Goal: Navigation & Orientation: Find specific page/section

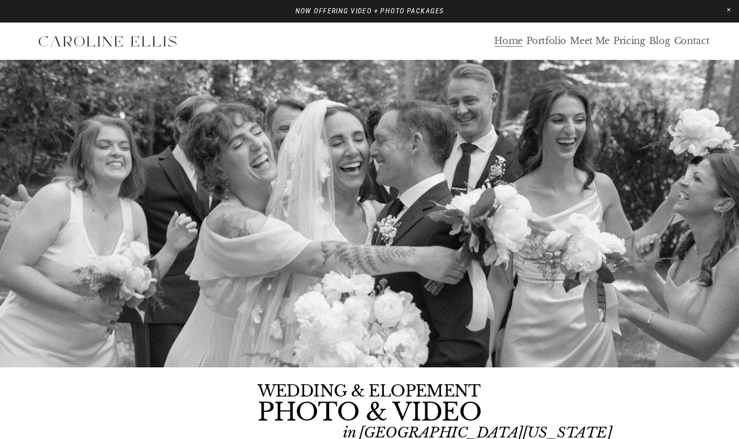
click at [663, 42] on link "Blog" at bounding box center [659, 41] width 21 height 12
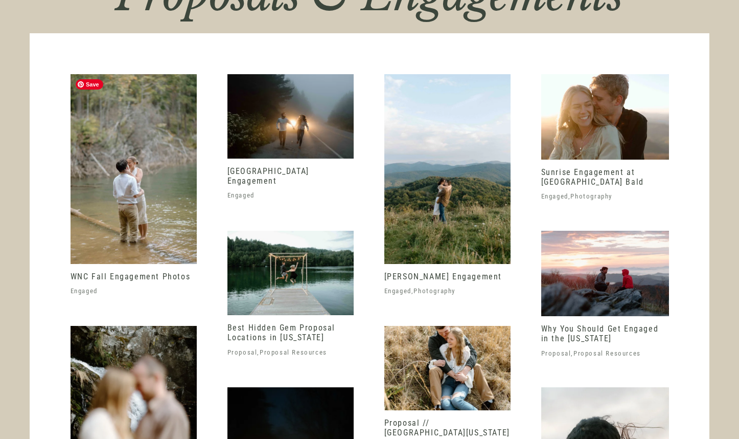
scroll to position [1997, 0]
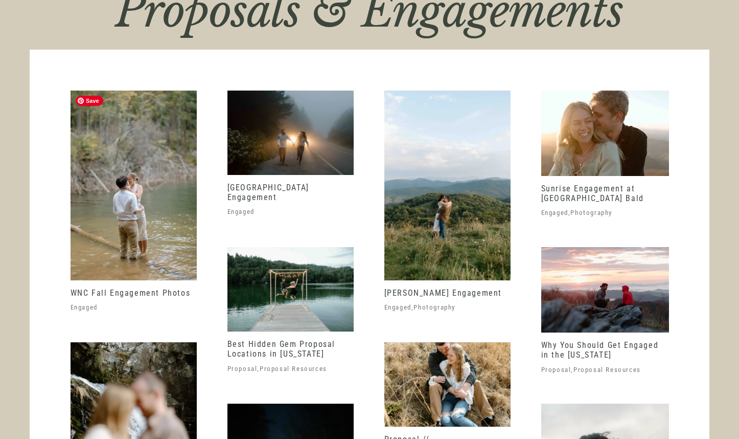
click at [153, 184] on img at bounding box center [134, 186] width 126 height 190
